Goal: Information Seeking & Learning: Check status

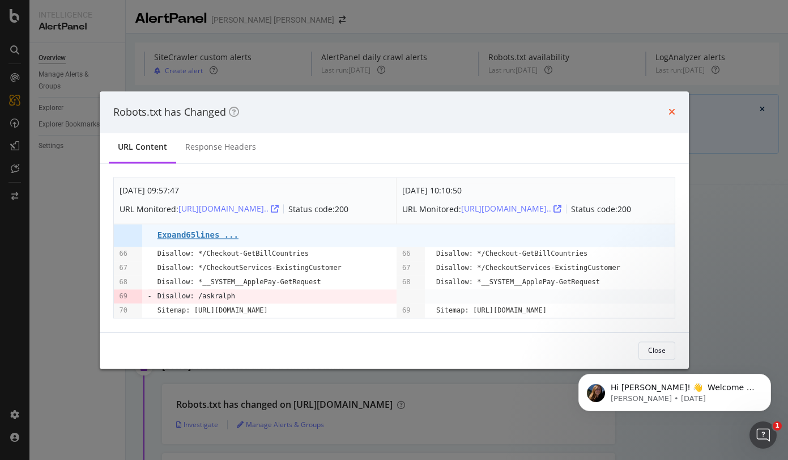
click at [669, 110] on icon "times" at bounding box center [672, 112] width 7 height 9
